Goal: Navigation & Orientation: Go to known website

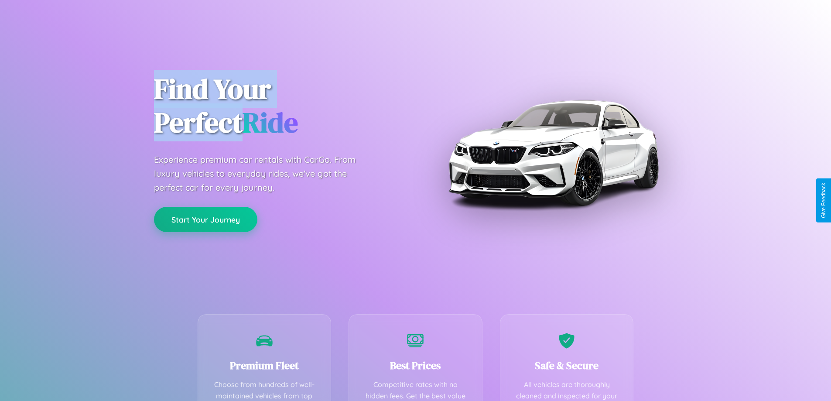
click at [205, 219] on button "Start Your Journey" at bounding box center [205, 219] width 103 height 25
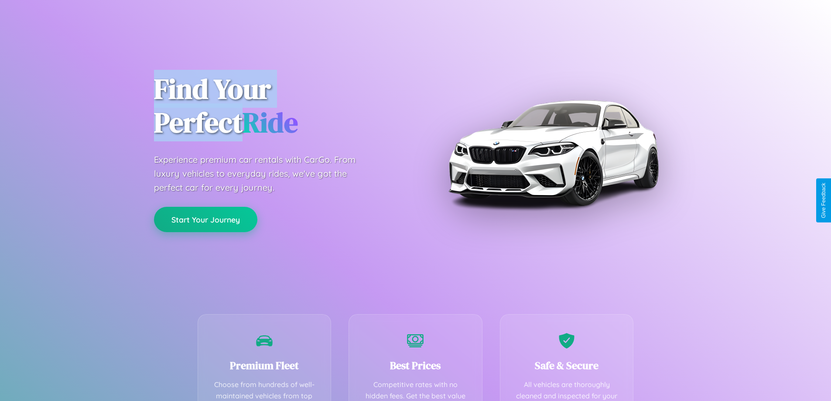
click at [205, 219] on button "Start Your Journey" at bounding box center [205, 219] width 103 height 25
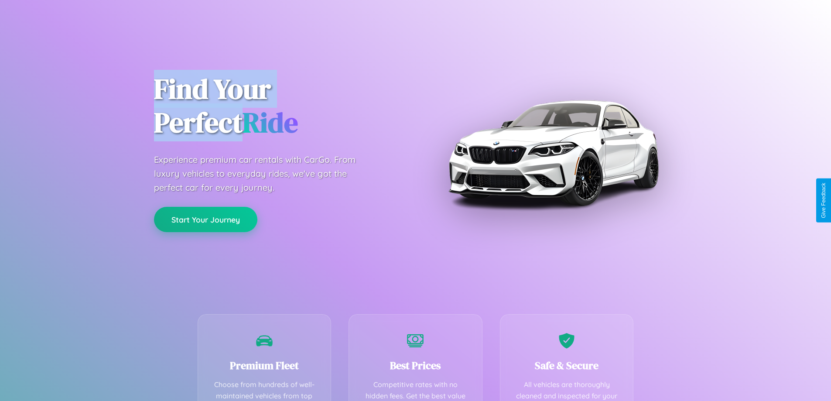
click at [205, 219] on button "Start Your Journey" at bounding box center [205, 219] width 103 height 25
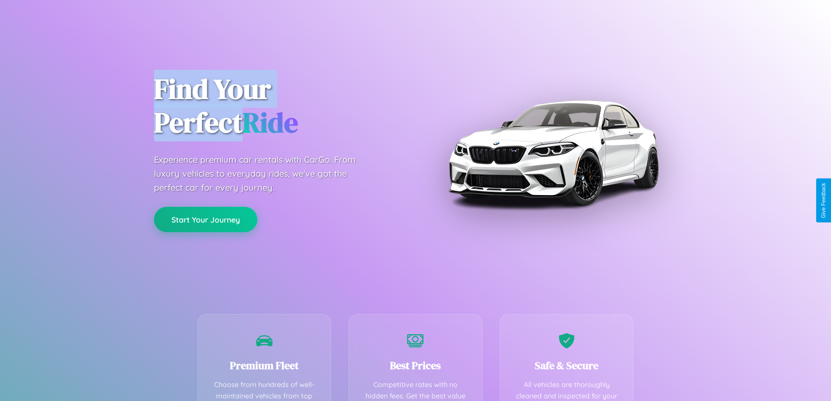
click at [205, 219] on button "Start Your Journey" at bounding box center [205, 219] width 103 height 25
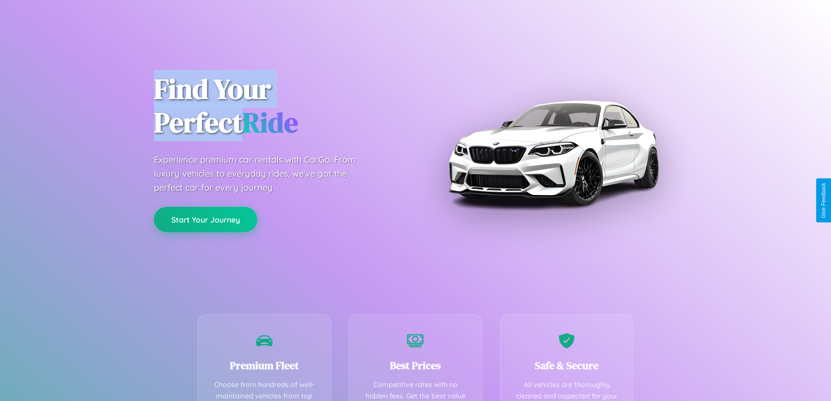
click at [205, 219] on button "Start Your Journey" at bounding box center [205, 219] width 103 height 25
